Goal: Answer question/provide support

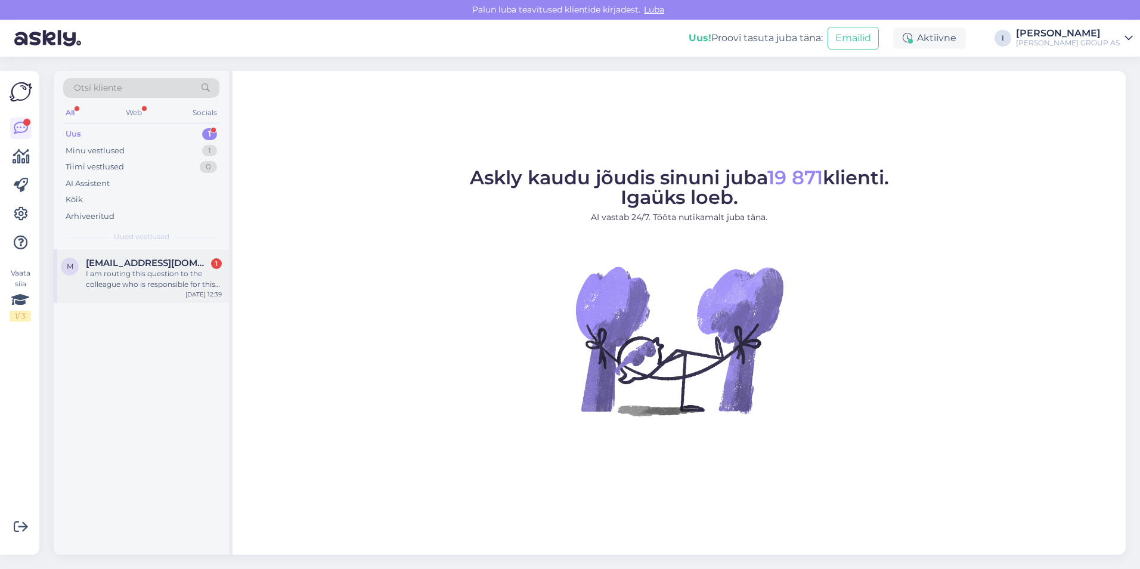
click at [160, 262] on span "[EMAIL_ADDRESS][DOMAIN_NAME]" at bounding box center [148, 262] width 124 height 11
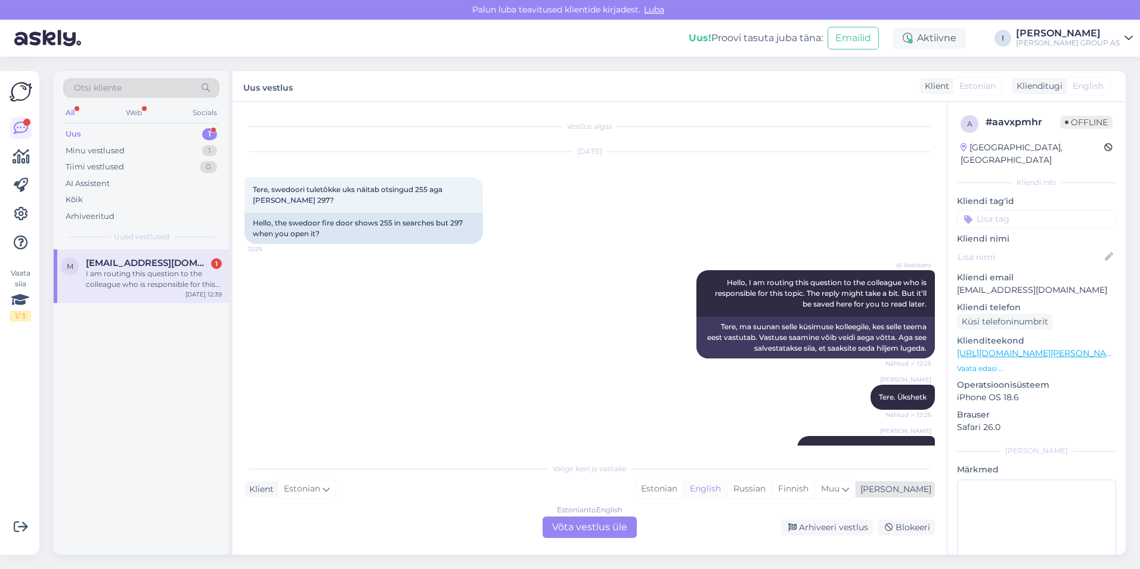
scroll to position [685, 0]
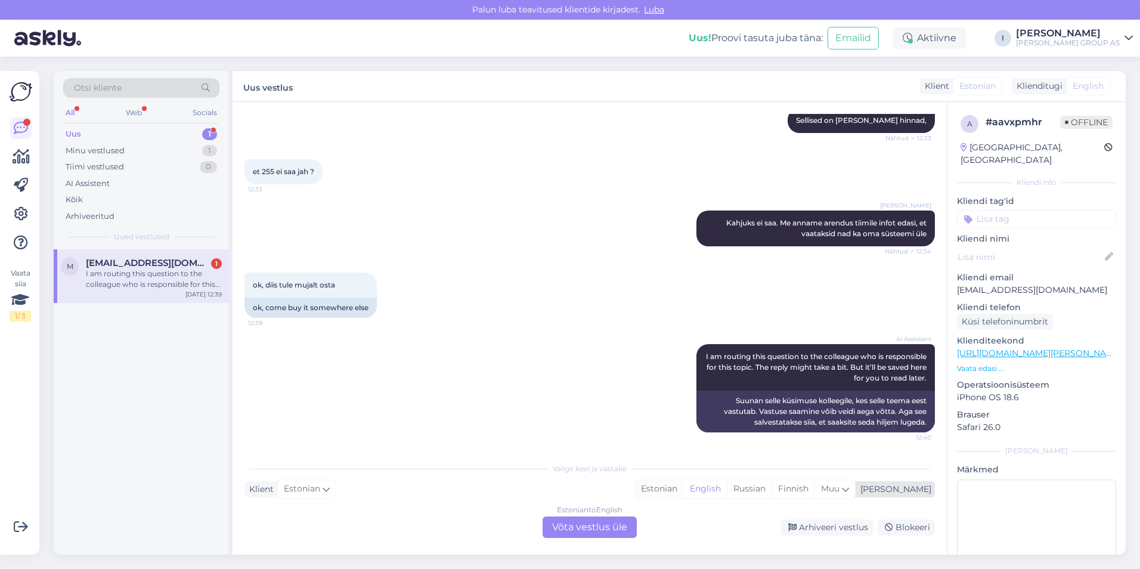
click at [683, 491] on div "Estonian" at bounding box center [659, 489] width 48 height 18
click at [605, 533] on div "Estonian to Estonian Võta vestlus üle" at bounding box center [589, 526] width 94 height 21
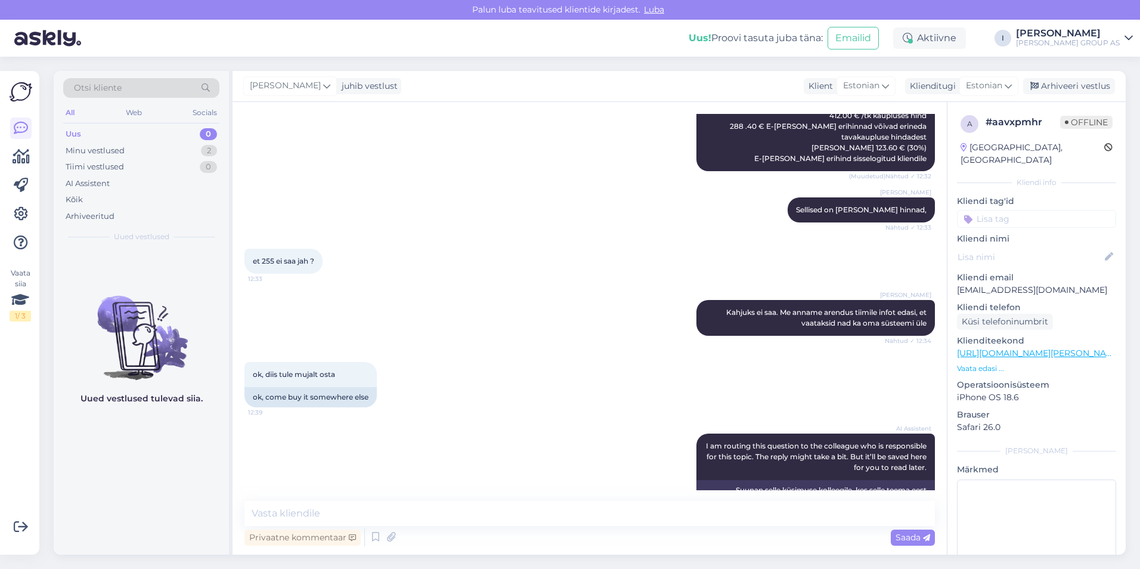
scroll to position [641, 0]
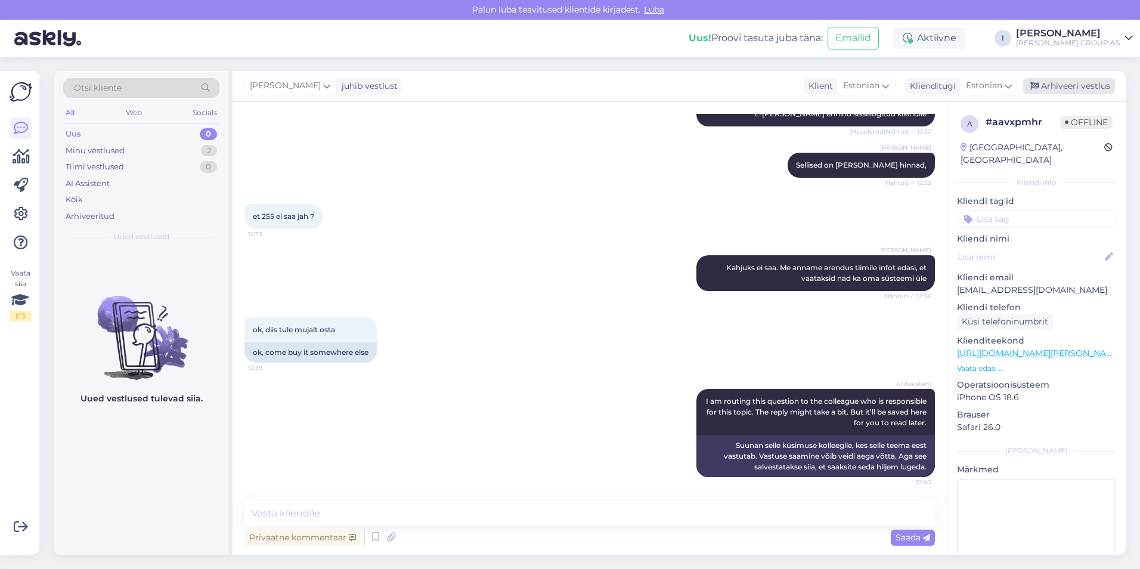
click at [1077, 82] on div "Arhiveeri vestlus" at bounding box center [1069, 86] width 92 height 16
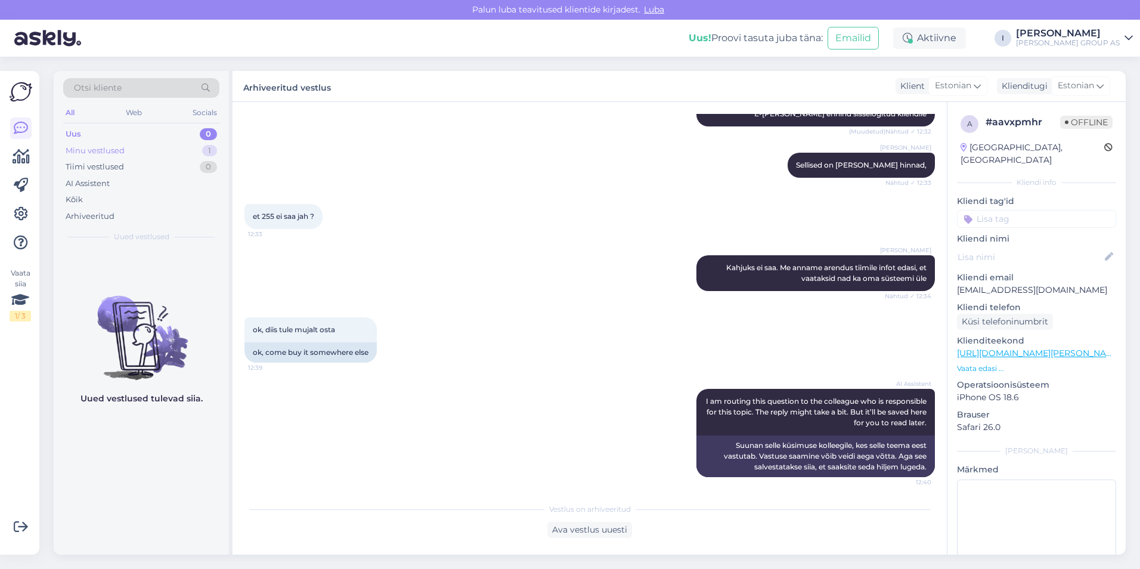
click at [112, 146] on div "Minu vestlused" at bounding box center [95, 151] width 59 height 12
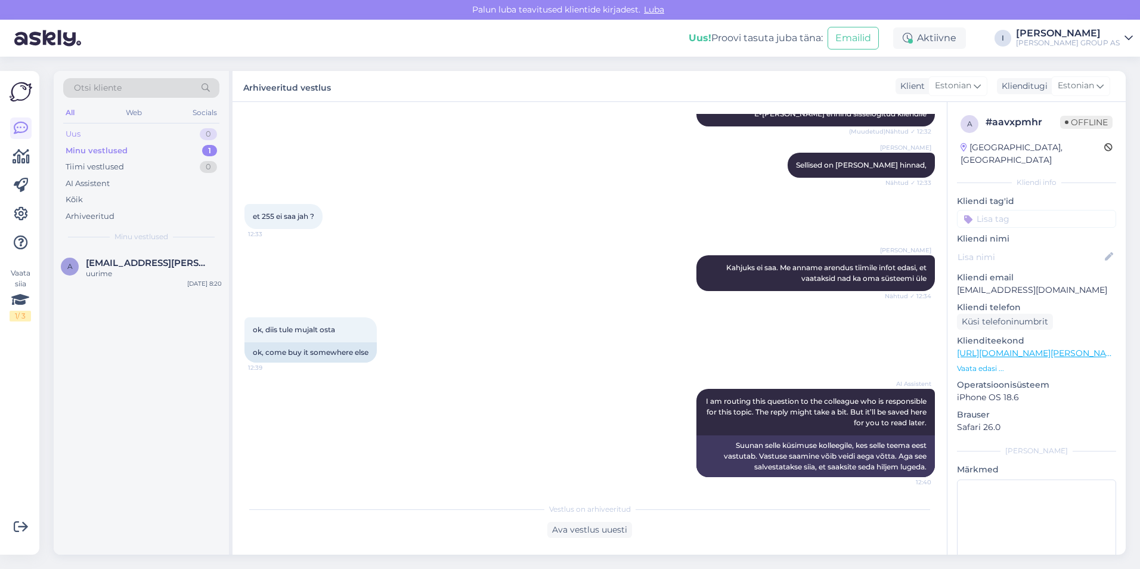
click at [118, 134] on div "Uus 0" at bounding box center [141, 134] width 156 height 17
